Goal: Information Seeking & Learning: Learn about a topic

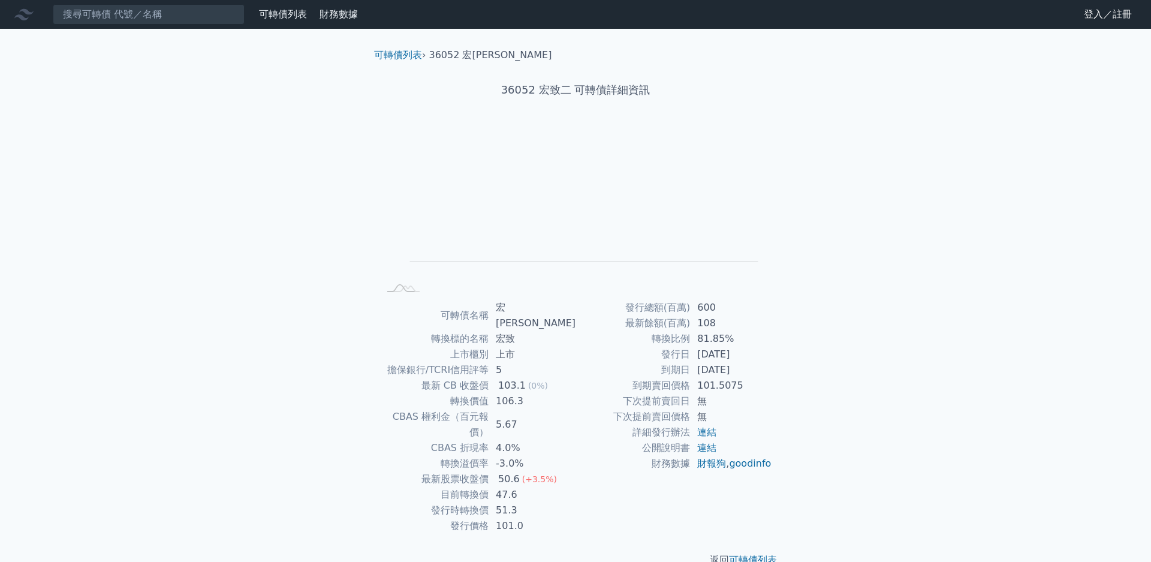
drag, startPoint x: 721, startPoint y: 373, endPoint x: 756, endPoint y: 370, distance: 34.9
click at [756, 370] on td "[DATE]" at bounding box center [731, 370] width 82 height 16
drag, startPoint x: 756, startPoint y: 370, endPoint x: 738, endPoint y: 401, distance: 35.5
click at [738, 401] on td "無" at bounding box center [731, 401] width 82 height 16
